Goal: Check status: Check status

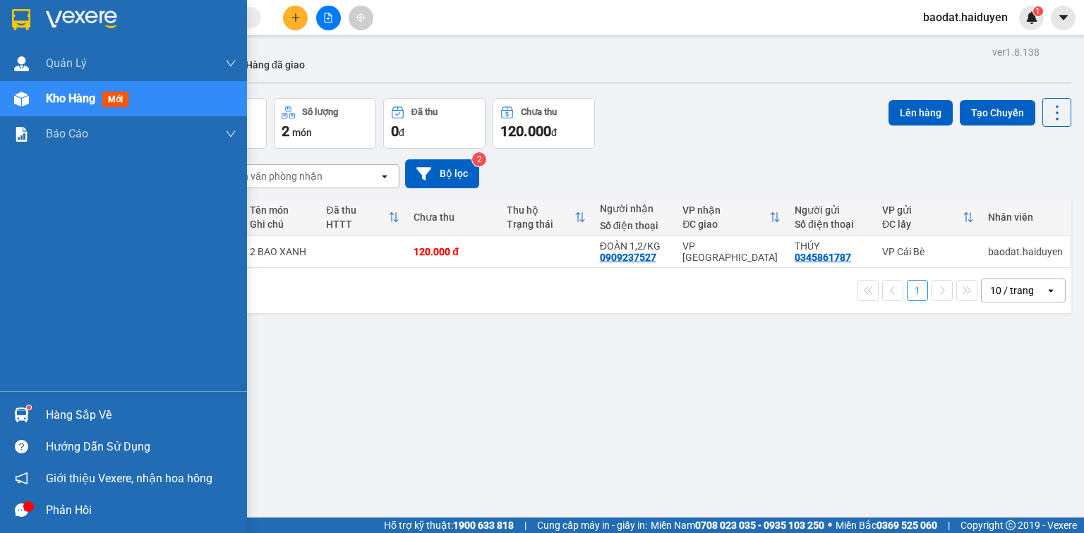
click at [44, 411] on div "Hàng sắp về" at bounding box center [123, 415] width 247 height 32
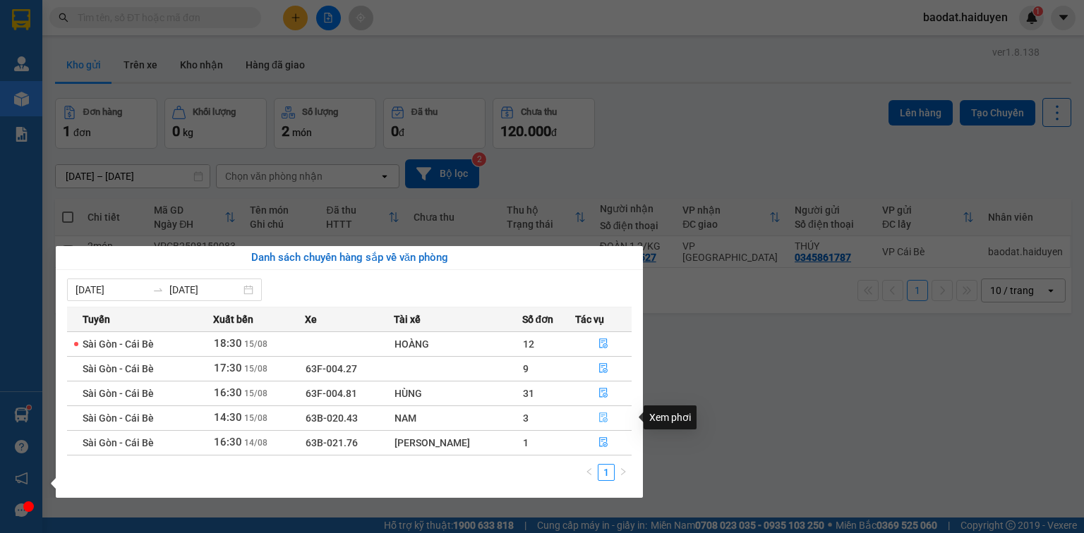
click at [599, 416] on icon "file-done" at bounding box center [603, 418] width 8 height 10
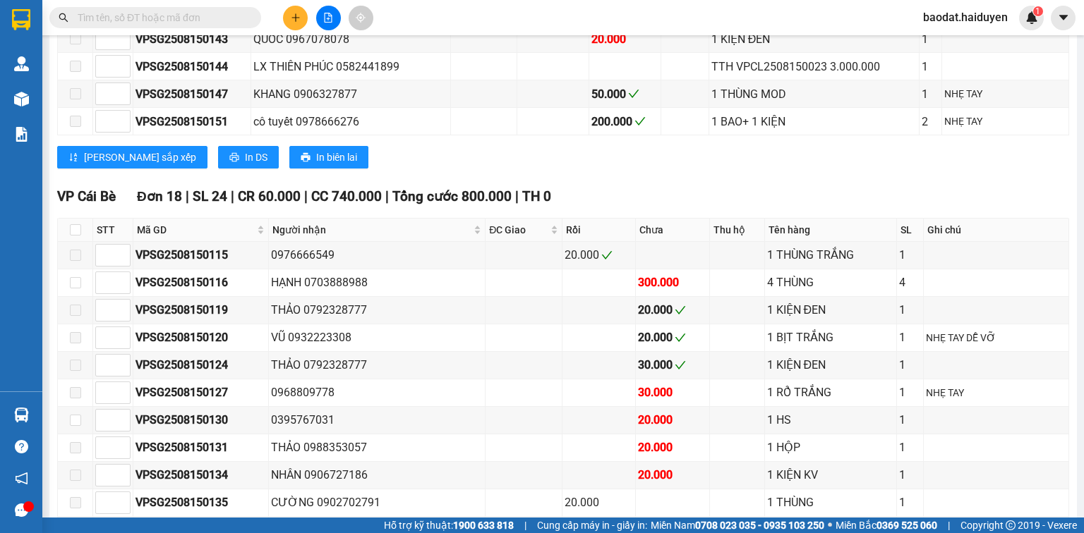
scroll to position [790, 0]
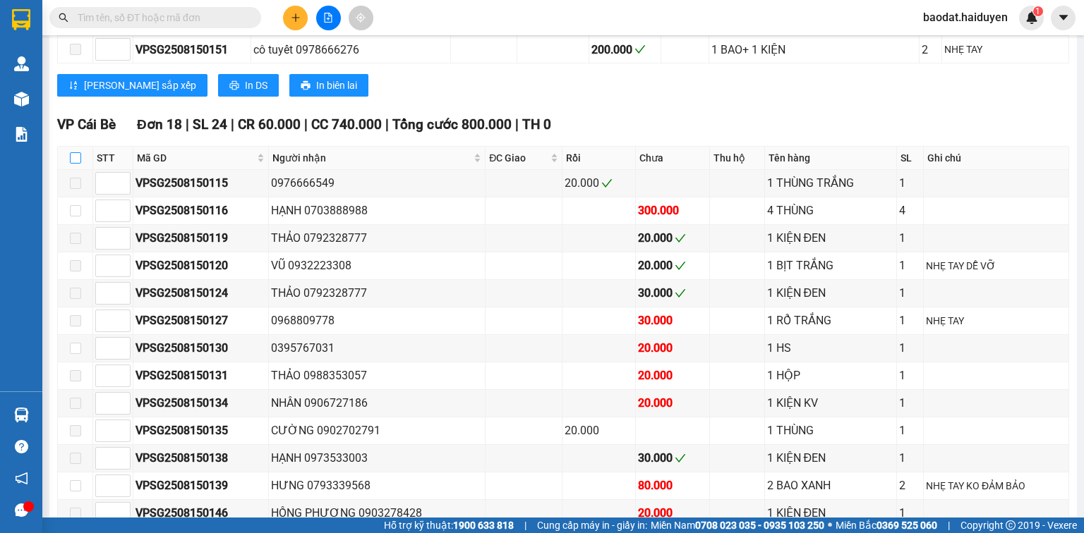
click at [76, 164] on input "checkbox" at bounding box center [75, 157] width 11 height 11
checkbox input "true"
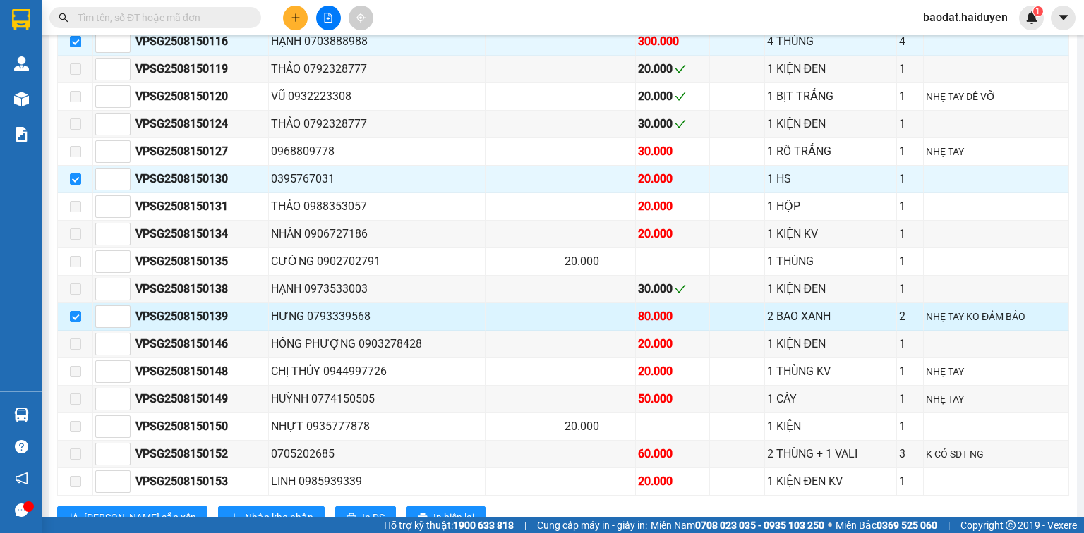
scroll to position [903, 0]
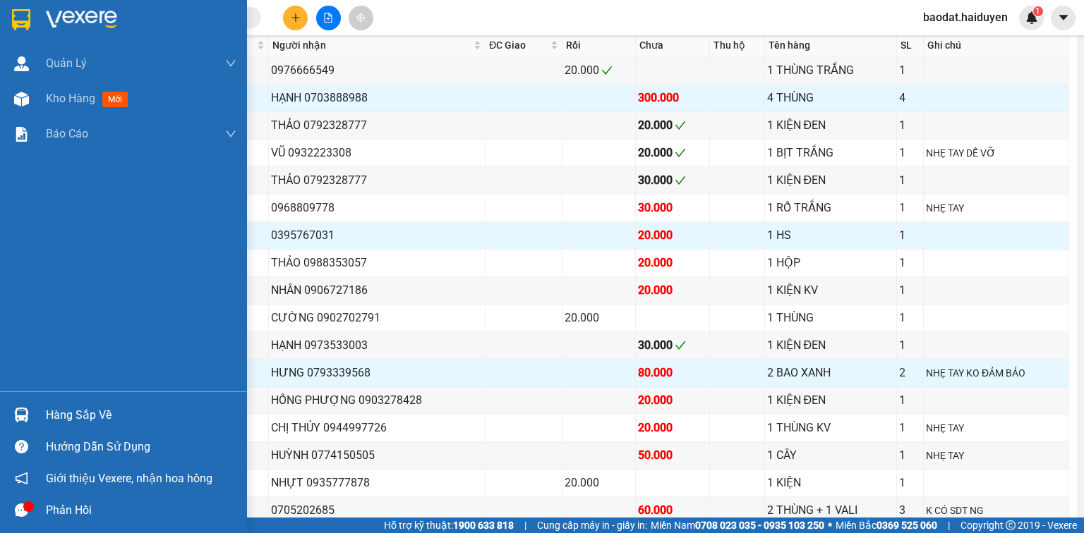
click at [93, 412] on div "Hàng sắp về" at bounding box center [141, 415] width 190 height 21
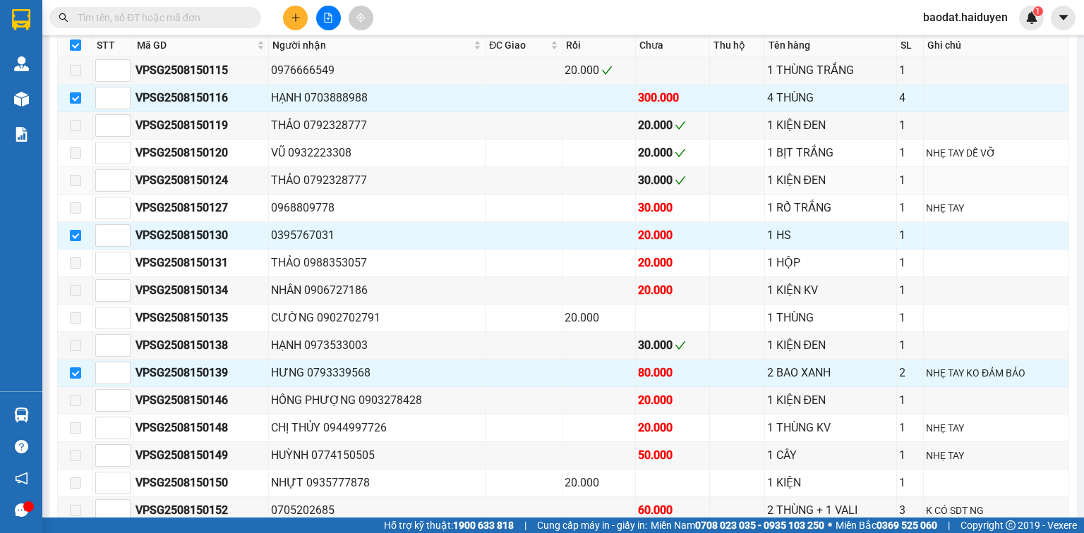
click at [547, 181] on section "Kết quả tìm kiếm ( 2 ) Bộ lọc Gửi 3 ngày gần nhất Mã ĐH Trạng thái Món hàng Thu…" at bounding box center [542, 266] width 1084 height 533
click at [128, 20] on input "text" at bounding box center [161, 18] width 166 height 16
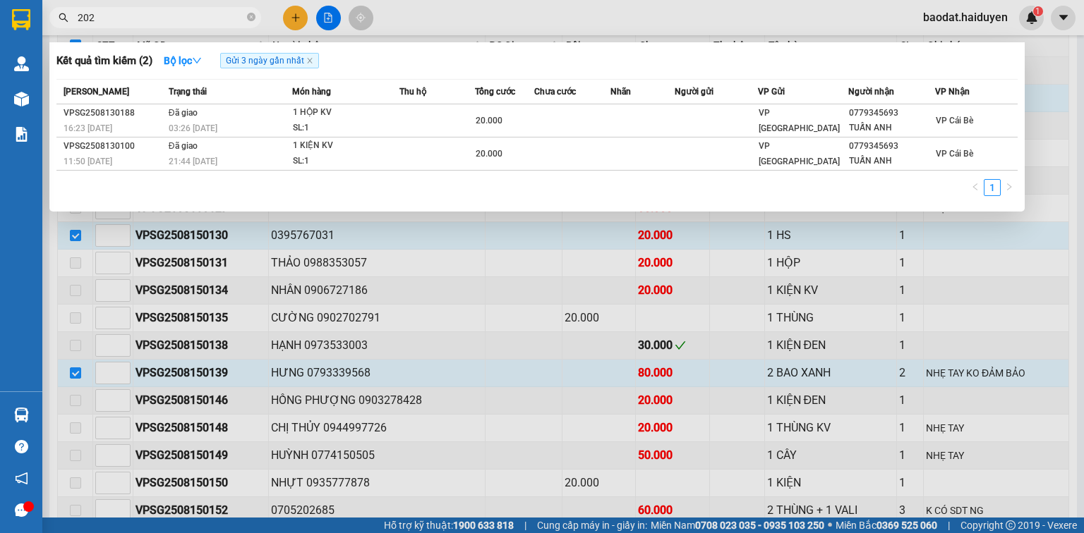
type input "2020"
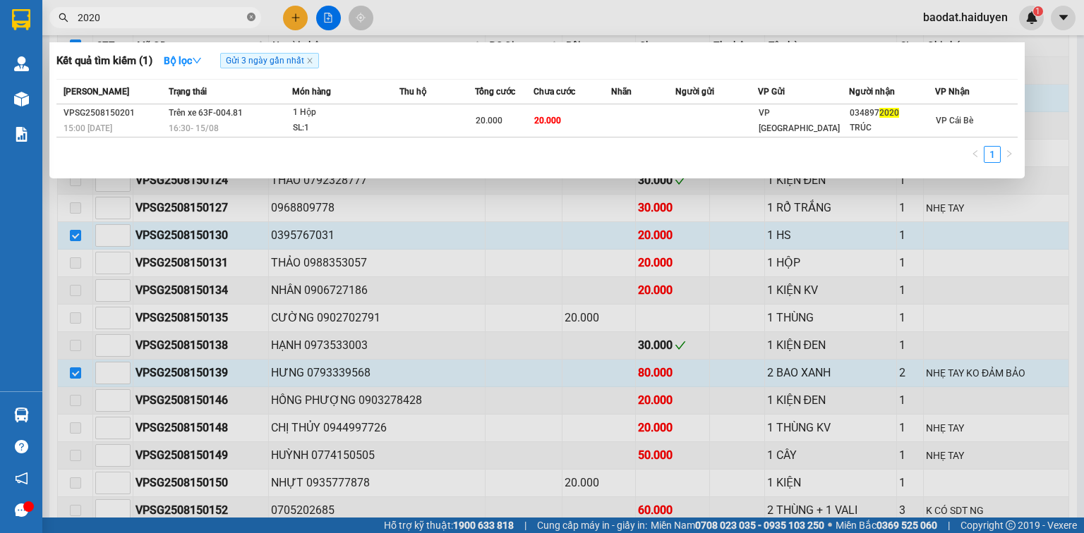
click at [251, 17] on icon "close-circle" at bounding box center [251, 17] width 8 height 8
